Goal: Information Seeking & Learning: Check status

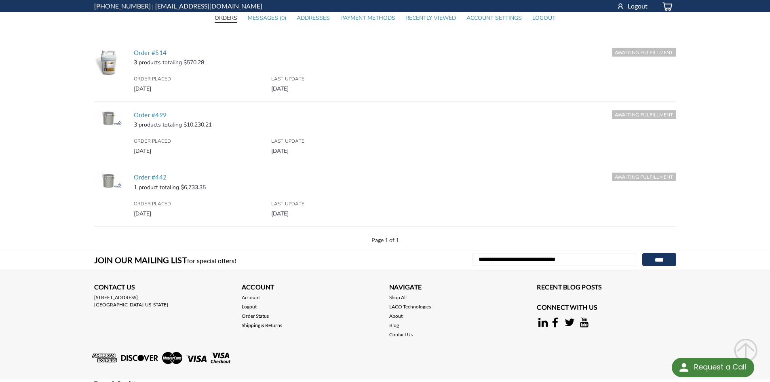
scroll to position [81, 0]
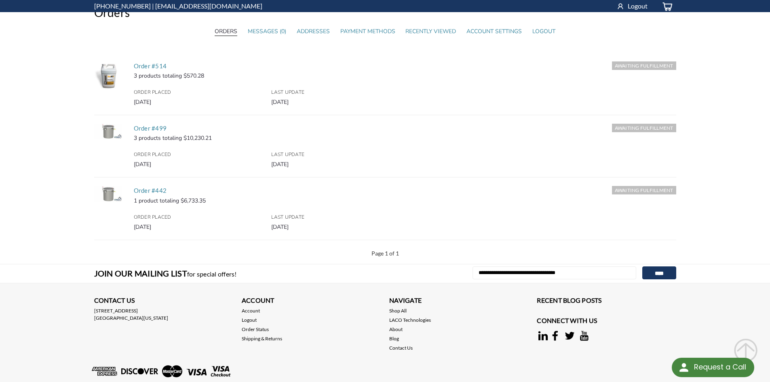
click at [174, 129] on h5 "Order #499" at bounding box center [405, 128] width 543 height 9
click at [161, 128] on link "Order #499" at bounding box center [150, 128] width 33 height 7
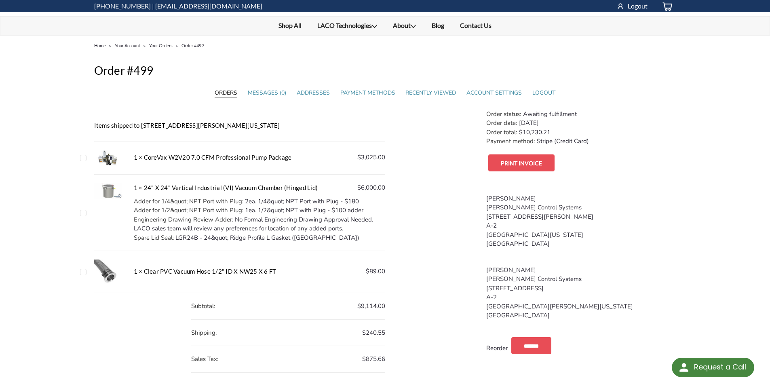
scroll to position [40, 0]
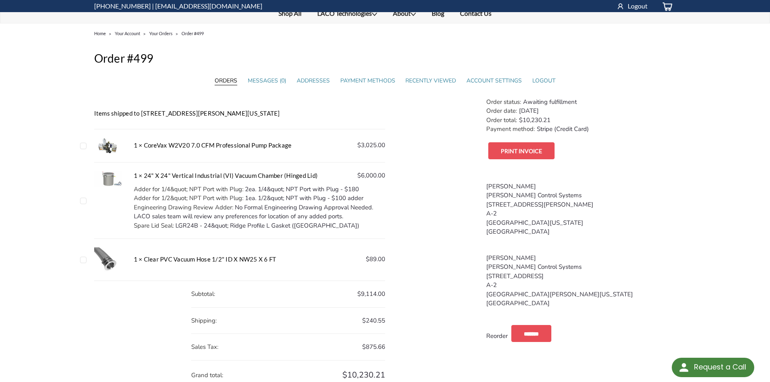
drag, startPoint x: 380, startPoint y: 148, endPoint x: 321, endPoint y: 151, distance: 58.7
click at [321, 151] on div "Order Contents Items shipped to [STREET_ADDRESS][PERSON_NAME][US_STATE] Checkbo…" at bounding box center [385, 247] width 582 height 301
drag, startPoint x: 397, startPoint y: 151, endPoint x: 336, endPoint y: 149, distance: 61.5
click at [336, 149] on div "Order Contents Items shipped to [STREET_ADDRESS][PERSON_NAME][US_STATE] Checkbo…" at bounding box center [385, 247] width 582 height 301
click at [421, 160] on div "Order Contents Items shipped to [STREET_ADDRESS][PERSON_NAME][US_STATE] Checkbo…" at bounding box center [385, 247] width 582 height 301
